Goal: Task Accomplishment & Management: Manage account settings

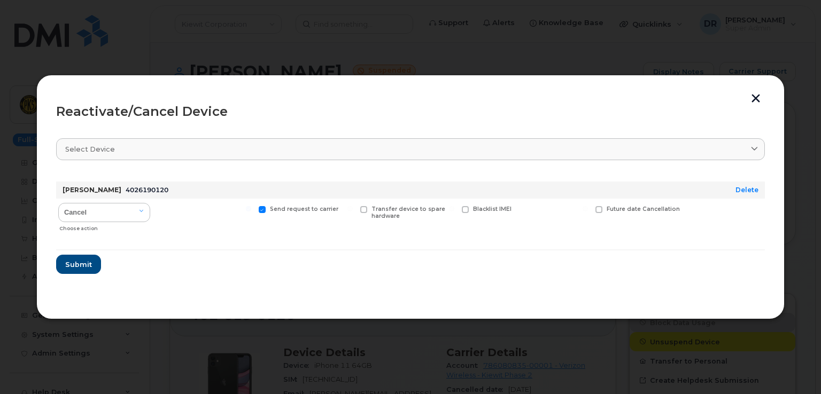
click at [251, 209] on input "Send request to carrier" at bounding box center [248, 208] width 5 height 5
checkbox input "false"
